Goal: Task Accomplishment & Management: Manage account settings

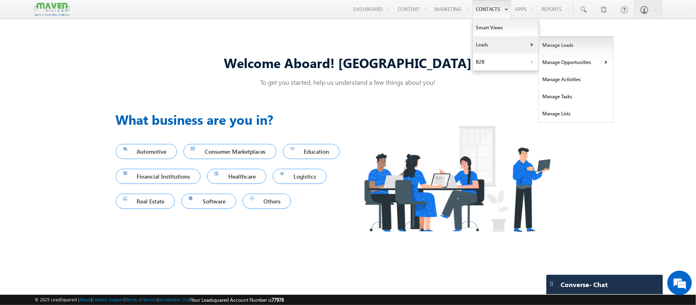
click at [540, 48] on link "Manage Leads" at bounding box center [576, 45] width 75 height 17
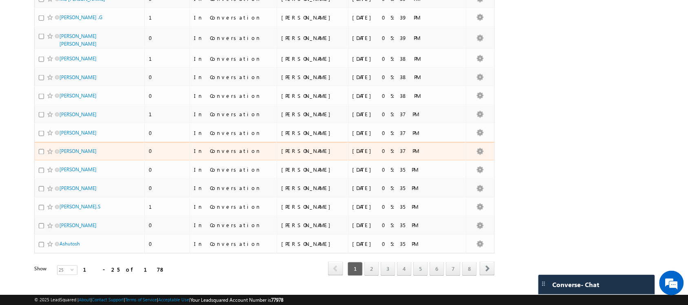
scroll to position [331, 0]
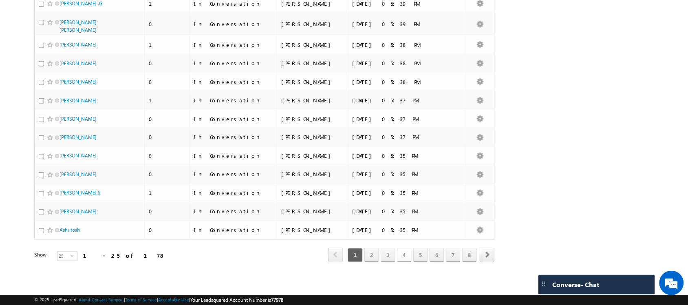
click at [397, 251] on link "4" at bounding box center [404, 255] width 15 height 14
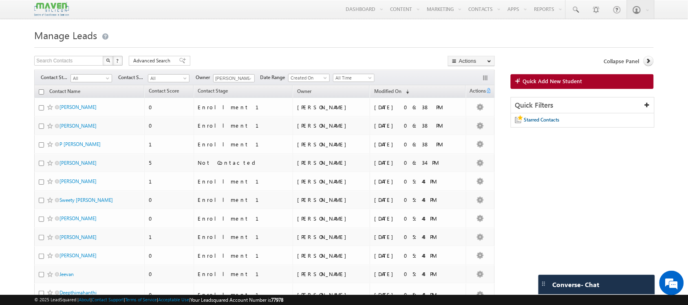
scroll to position [0, 0]
click at [106, 79] on span at bounding box center [108, 80] width 7 height 7
click at [84, 106] on link "Enrollment 1" at bounding box center [91, 102] width 41 height 7
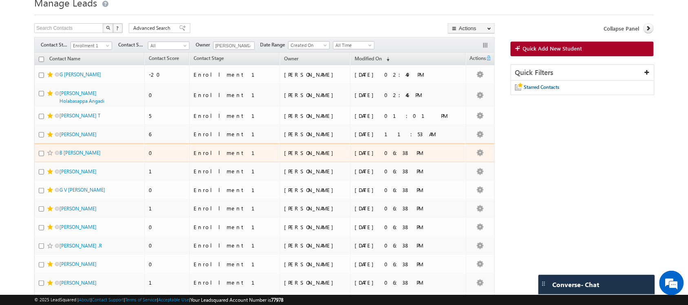
scroll to position [335, 0]
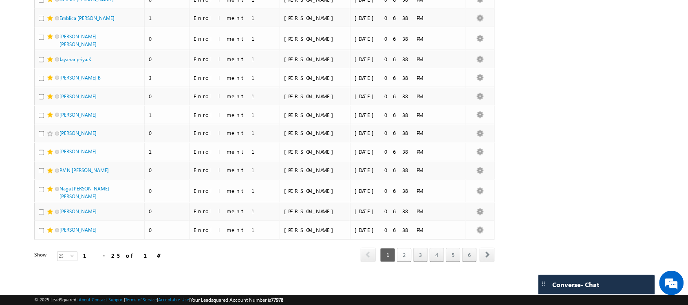
click at [400, 256] on link "2" at bounding box center [404, 255] width 15 height 14
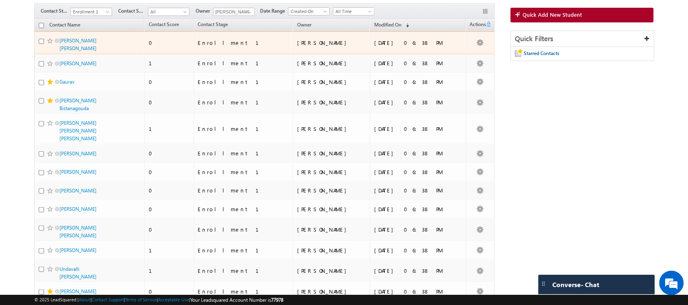
scroll to position [0, 0]
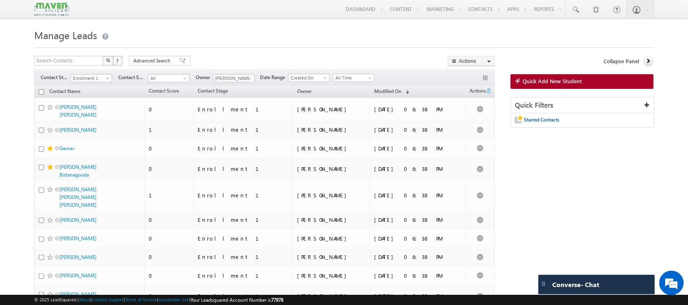
click at [252, 74] on div "Filters Contact Stage All New Lead Interested In Conversation Others Prospect F…" at bounding box center [264, 77] width 460 height 15
click at [248, 79] on span at bounding box center [250, 78] width 7 height 7
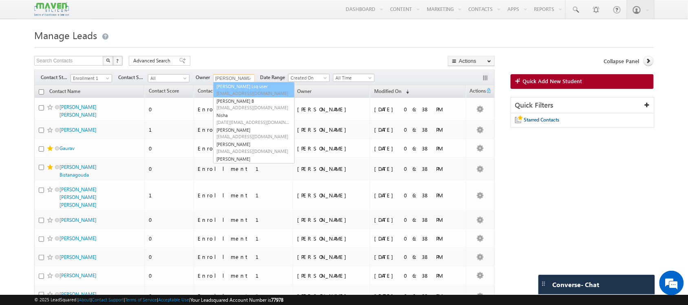
scroll to position [74, 0]
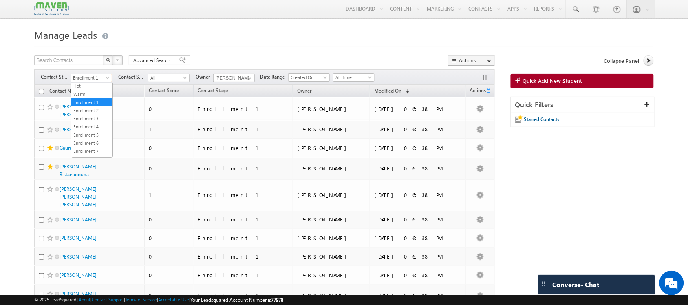
click at [98, 76] on span "Enrollment 1" at bounding box center [90, 77] width 39 height 7
click at [267, 27] on h1 "Manage Leads" at bounding box center [343, 34] width 619 height 16
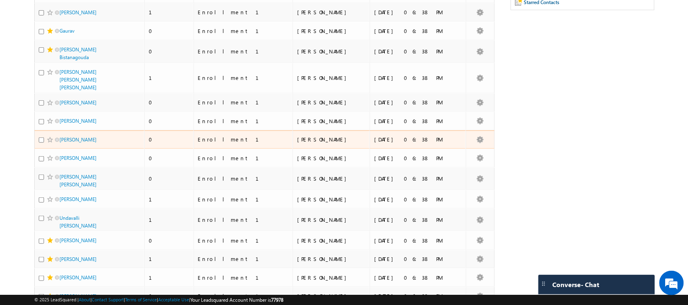
scroll to position [0, 0]
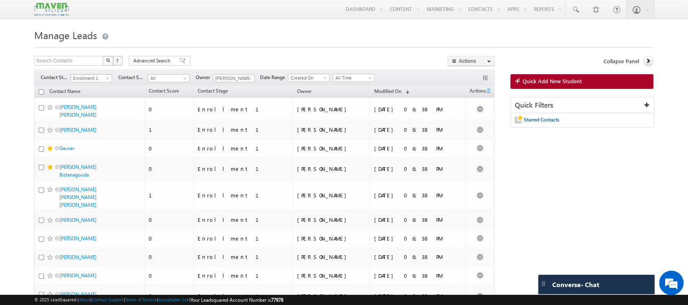
click at [106, 80] on span at bounding box center [108, 80] width 7 height 7
click at [84, 115] on link "In Conversation" at bounding box center [91, 111] width 41 height 7
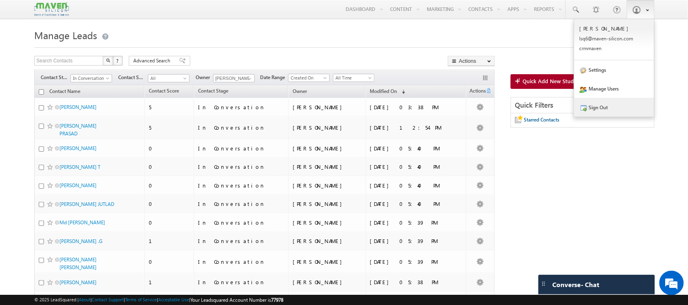
click at [620, 102] on link "Sign Out" at bounding box center [614, 107] width 80 height 19
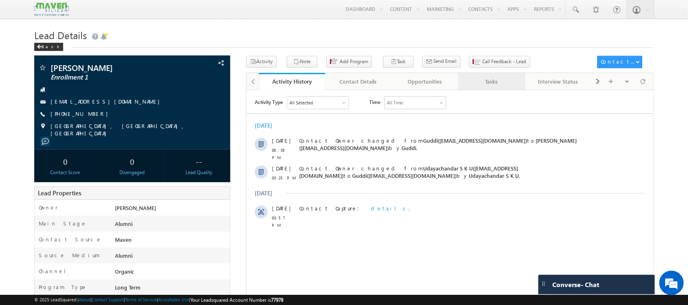
click at [490, 75] on link "Tasks" at bounding box center [491, 81] width 67 height 17
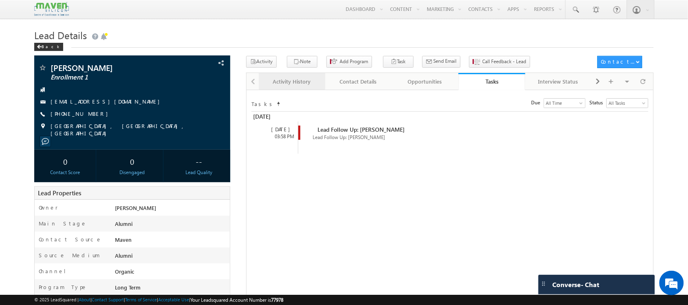
click at [301, 86] on div "Activity History" at bounding box center [291, 82] width 53 height 10
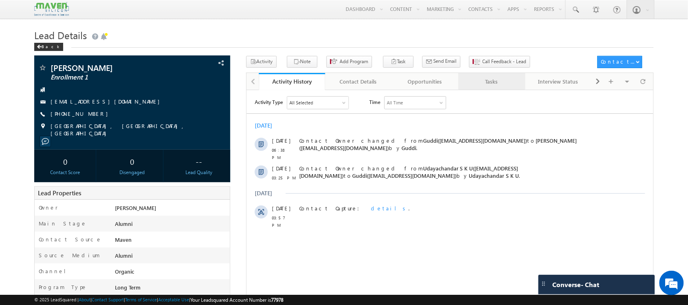
click at [469, 77] on div "Tasks" at bounding box center [491, 82] width 53 height 10
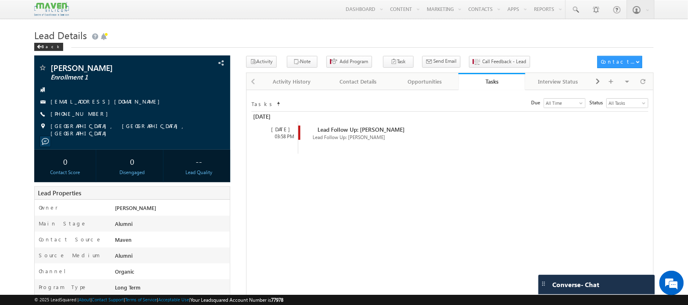
click at [454, 42] on h1 "Lead Details" at bounding box center [343, 34] width 619 height 16
click at [290, 82] on div "Activity History" at bounding box center [291, 82] width 53 height 10
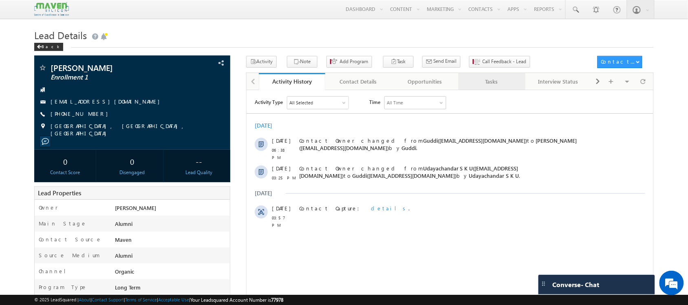
click at [493, 79] on div "Tasks" at bounding box center [491, 82] width 53 height 10
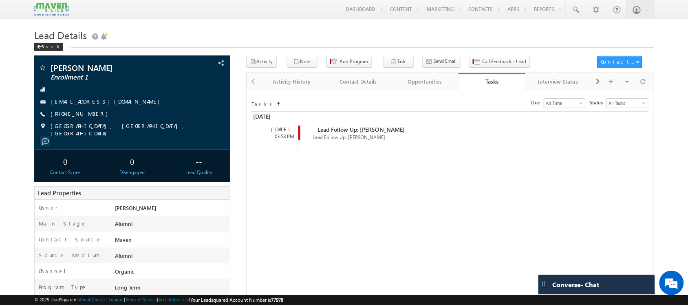
click at [310, 93] on div "Tasks Status undefined All Tasks Completed Overdue Pending All Tasks Due Go max…" at bounding box center [450, 255] width 408 height 331
click at [304, 90] on link "Activity History" at bounding box center [292, 81] width 67 height 17
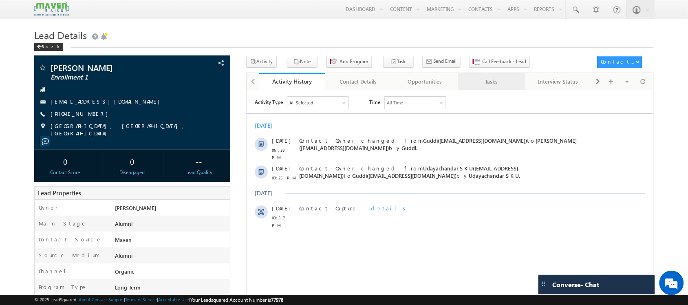
click at [500, 79] on div "Tasks" at bounding box center [491, 82] width 53 height 10
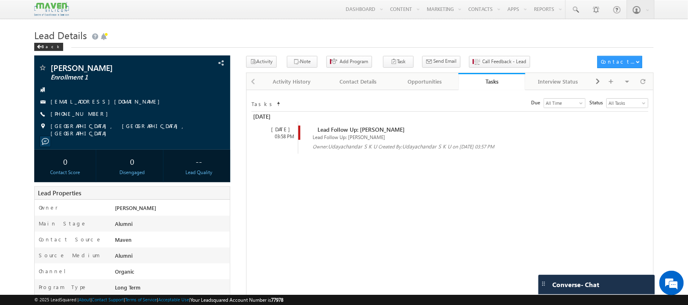
click at [307, 132] on span at bounding box center [306, 129] width 9 height 7
click at [280, 83] on div "Activity History" at bounding box center [291, 82] width 53 height 10
